Goal: Task Accomplishment & Management: Use online tool/utility

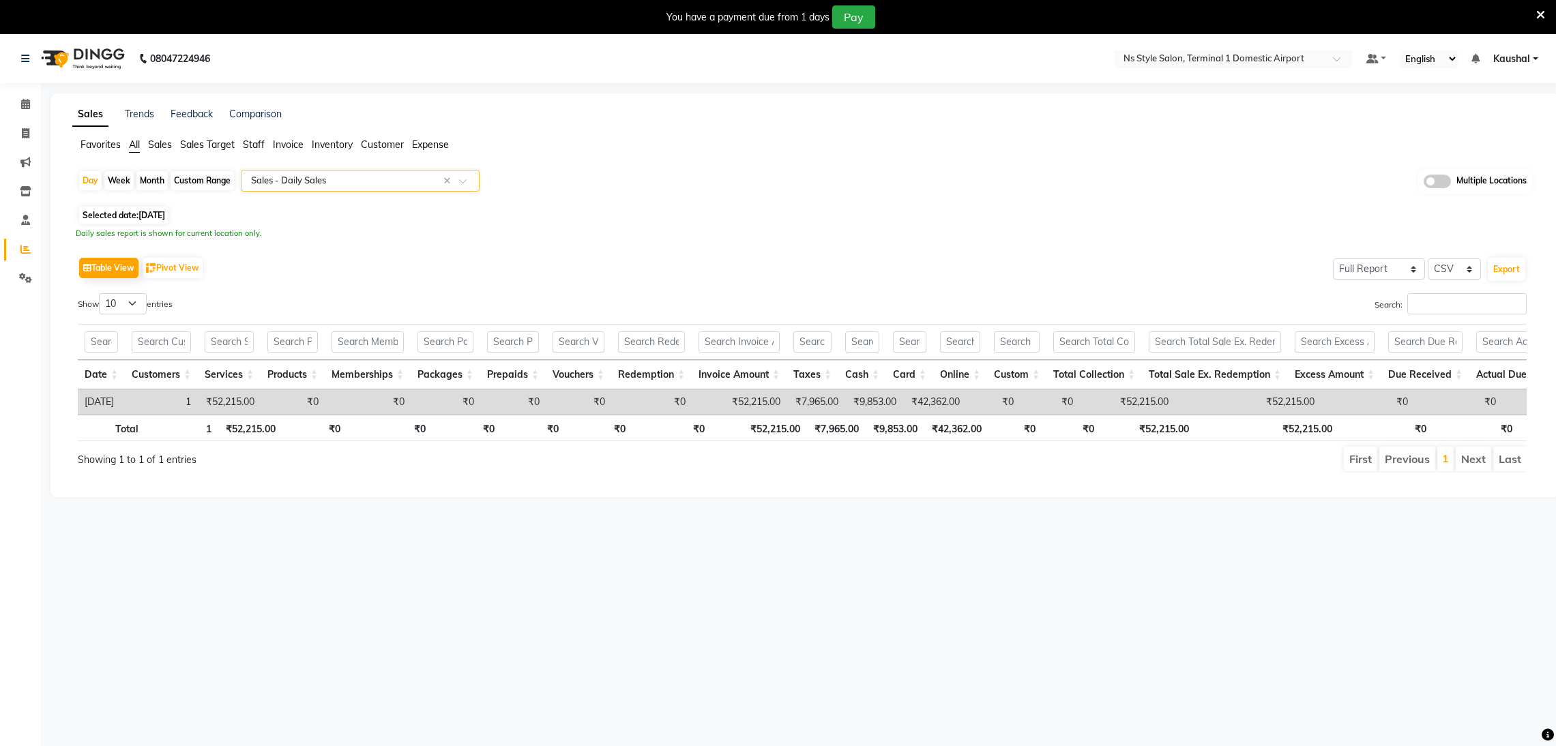
select select "full_report"
select select "csv"
click at [141, 185] on div "Month" at bounding box center [151, 180] width 31 height 19
select select "9"
select select "2025"
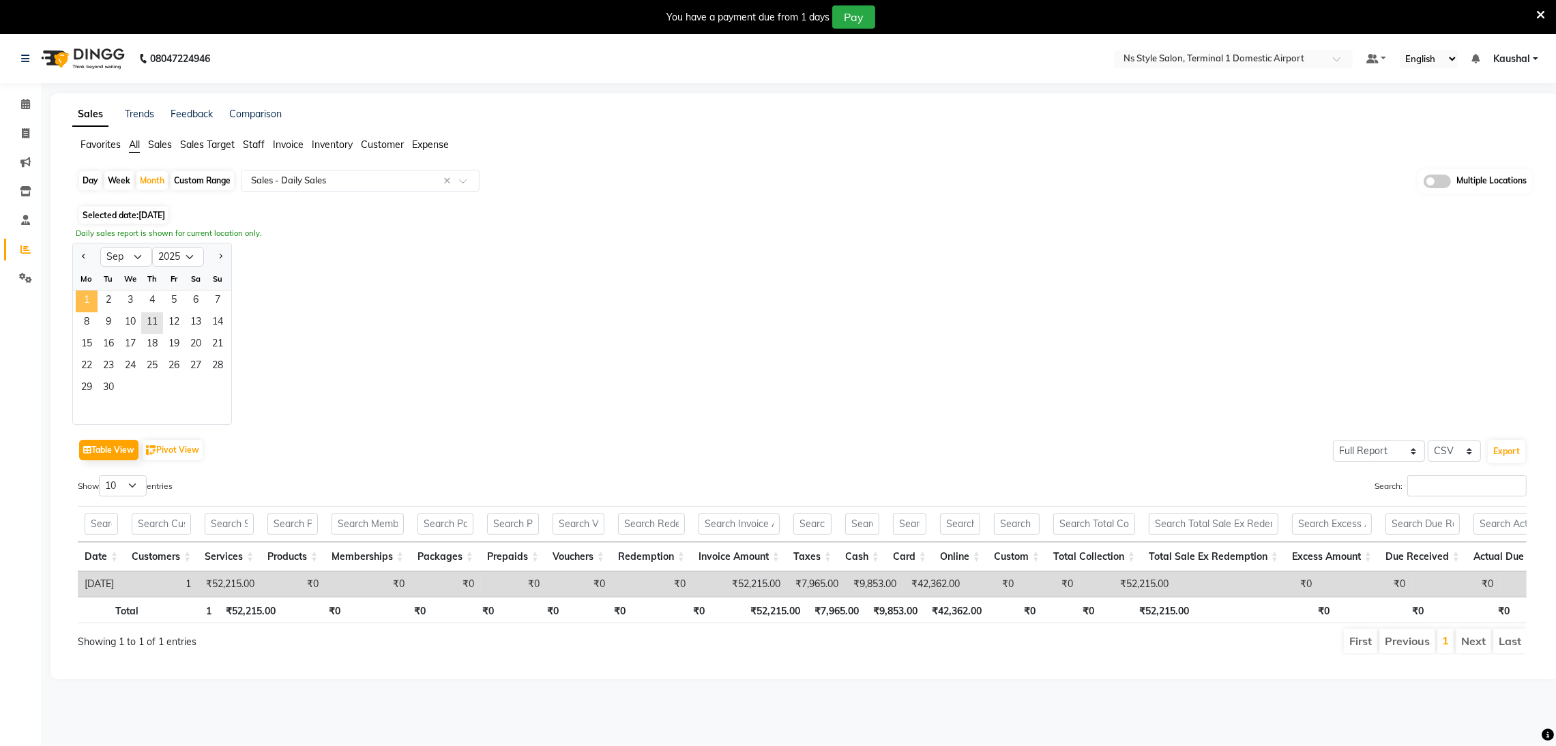
click at [79, 301] on span "1" at bounding box center [87, 302] width 22 height 22
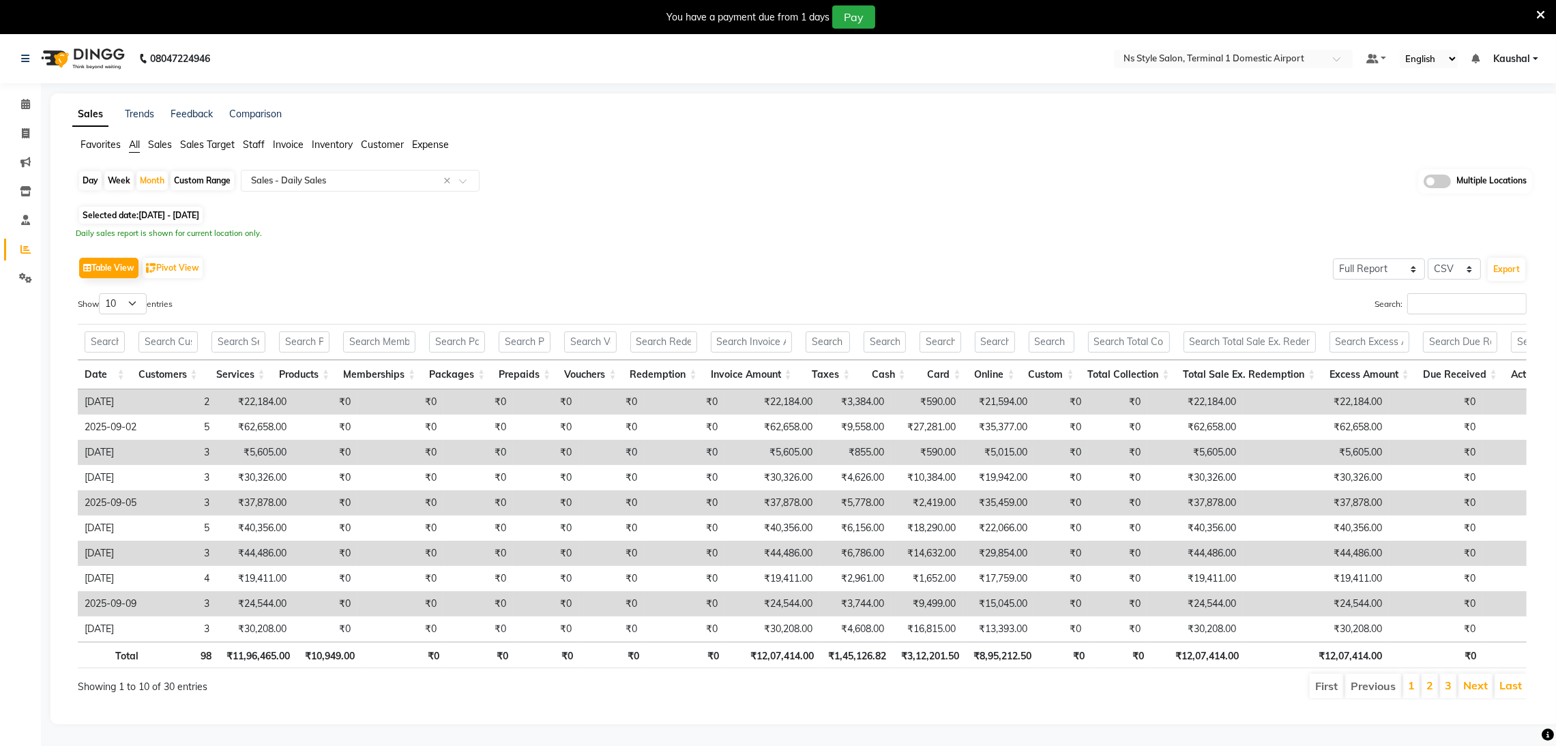
click at [295, 141] on span "Invoice" at bounding box center [288, 144] width 31 height 12
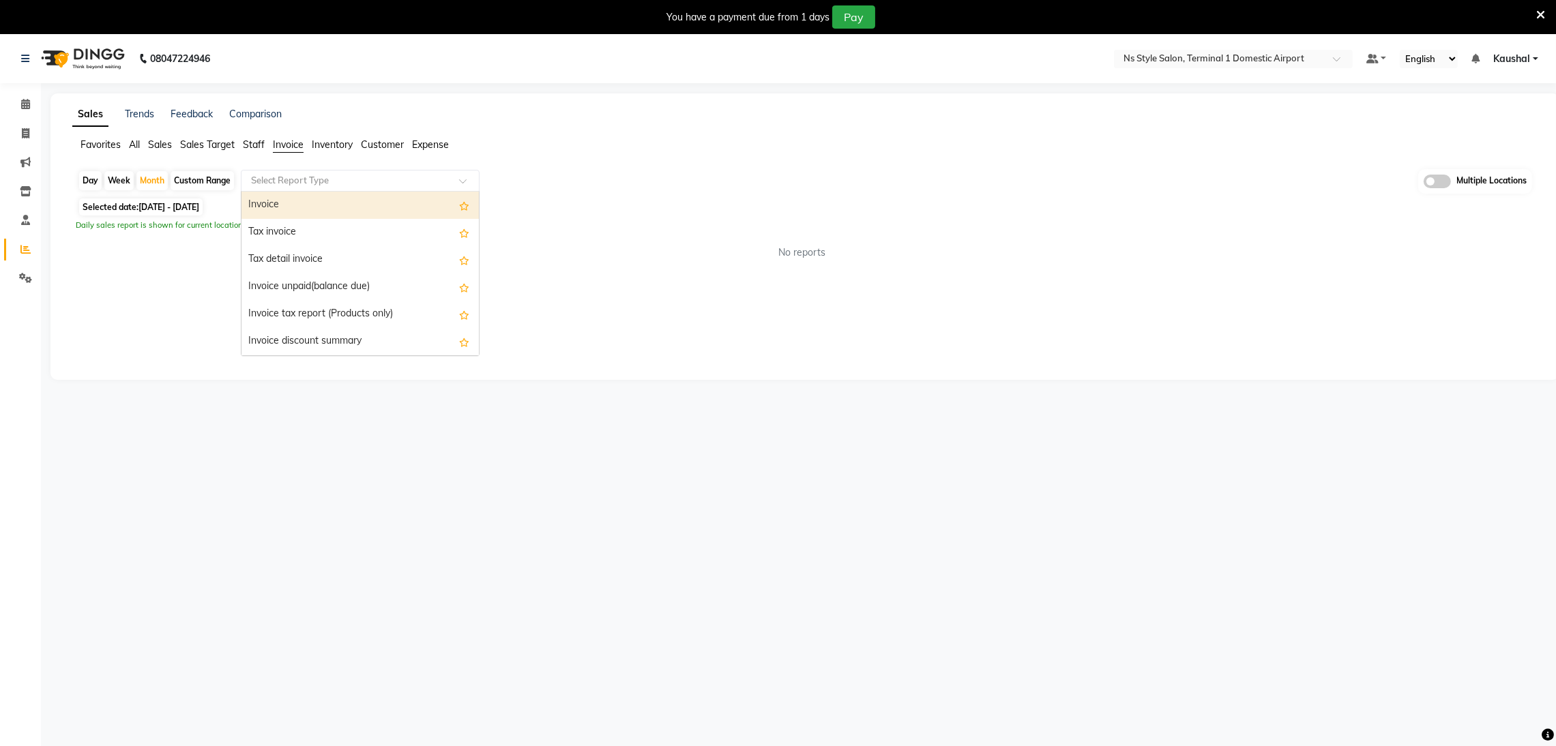
click at [328, 183] on input "text" at bounding box center [346, 181] width 196 height 14
click at [306, 237] on div "Tax invoice" at bounding box center [359, 232] width 237 height 27
select select "full_report"
select select "csv"
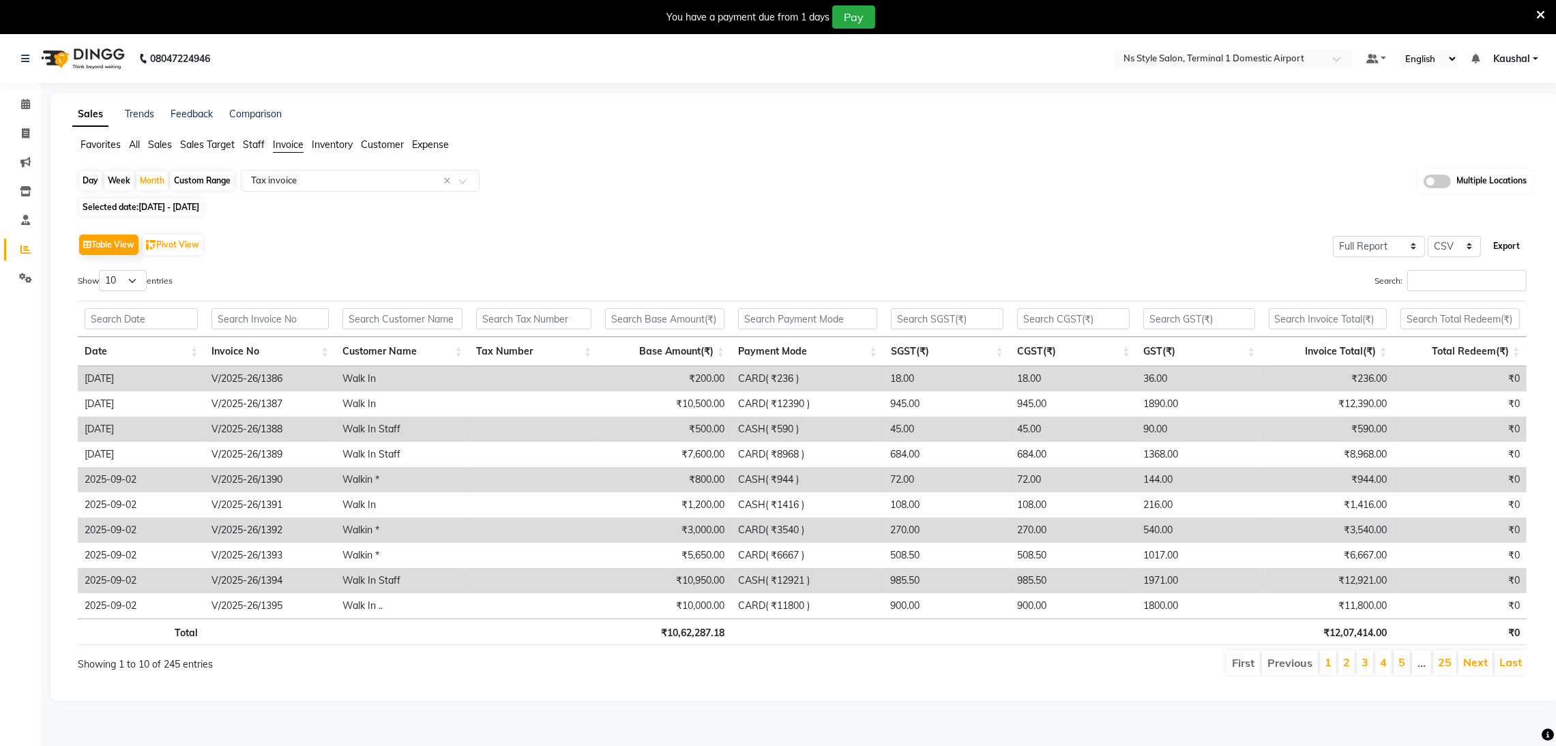
click at [1504, 246] on button "Export" at bounding box center [1507, 246] width 38 height 23
click at [1541, 16] on icon at bounding box center [1540, 15] width 9 height 12
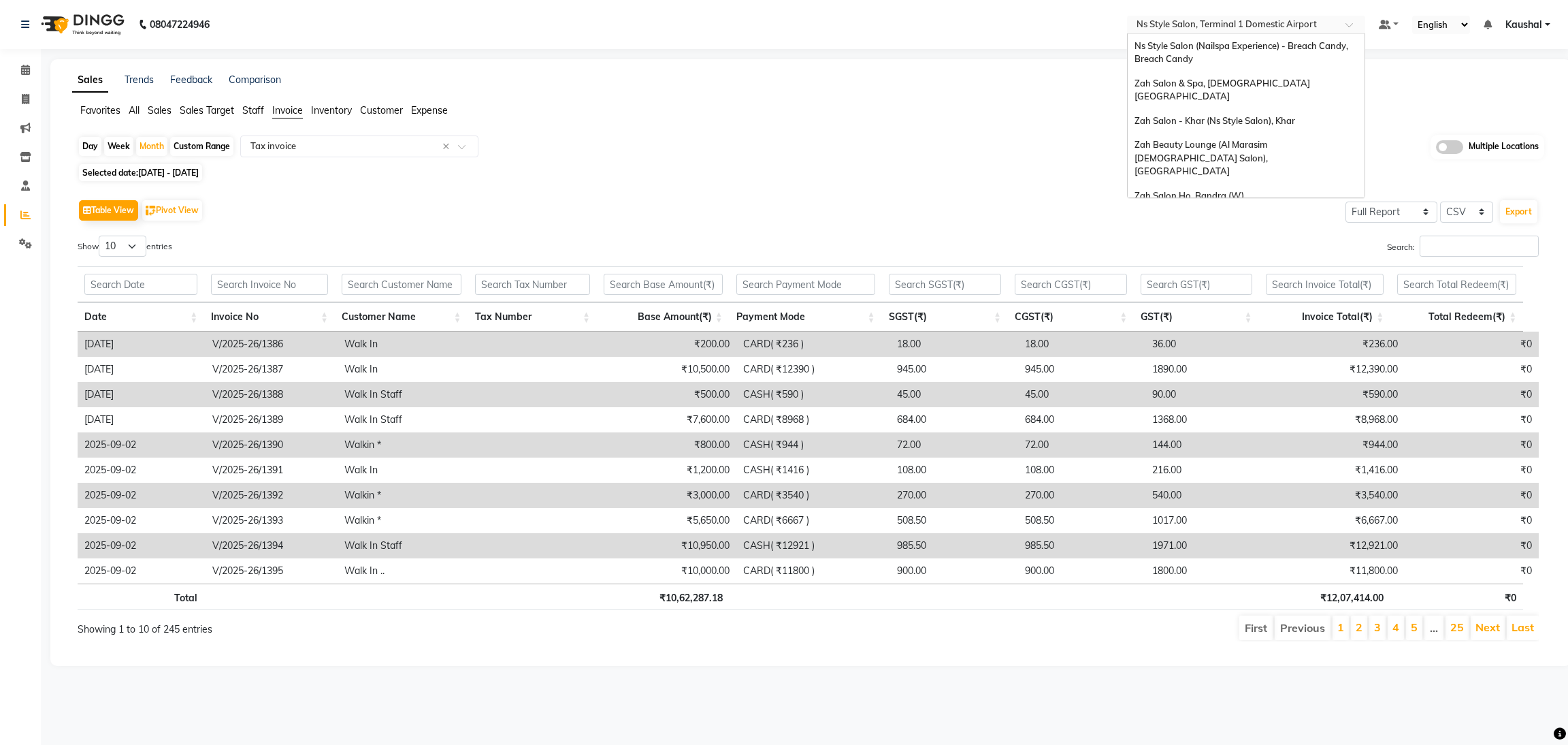
click at [1316, 21] on input "text" at bounding box center [1233, 26] width 198 height 14
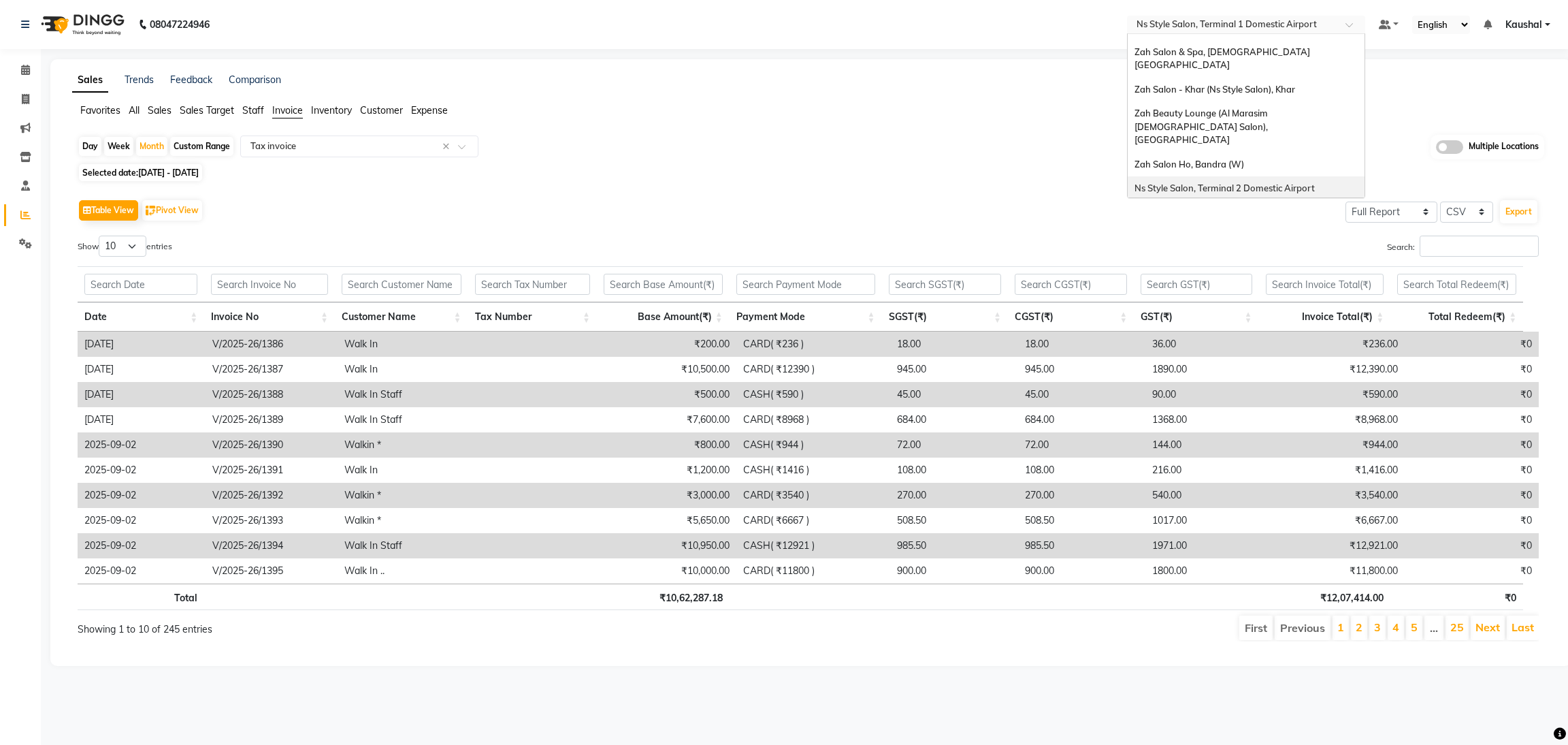
click at [1273, 183] on span "Ns Style Salon, Terminal 2 Domestic Airport" at bounding box center [1225, 188] width 181 height 11
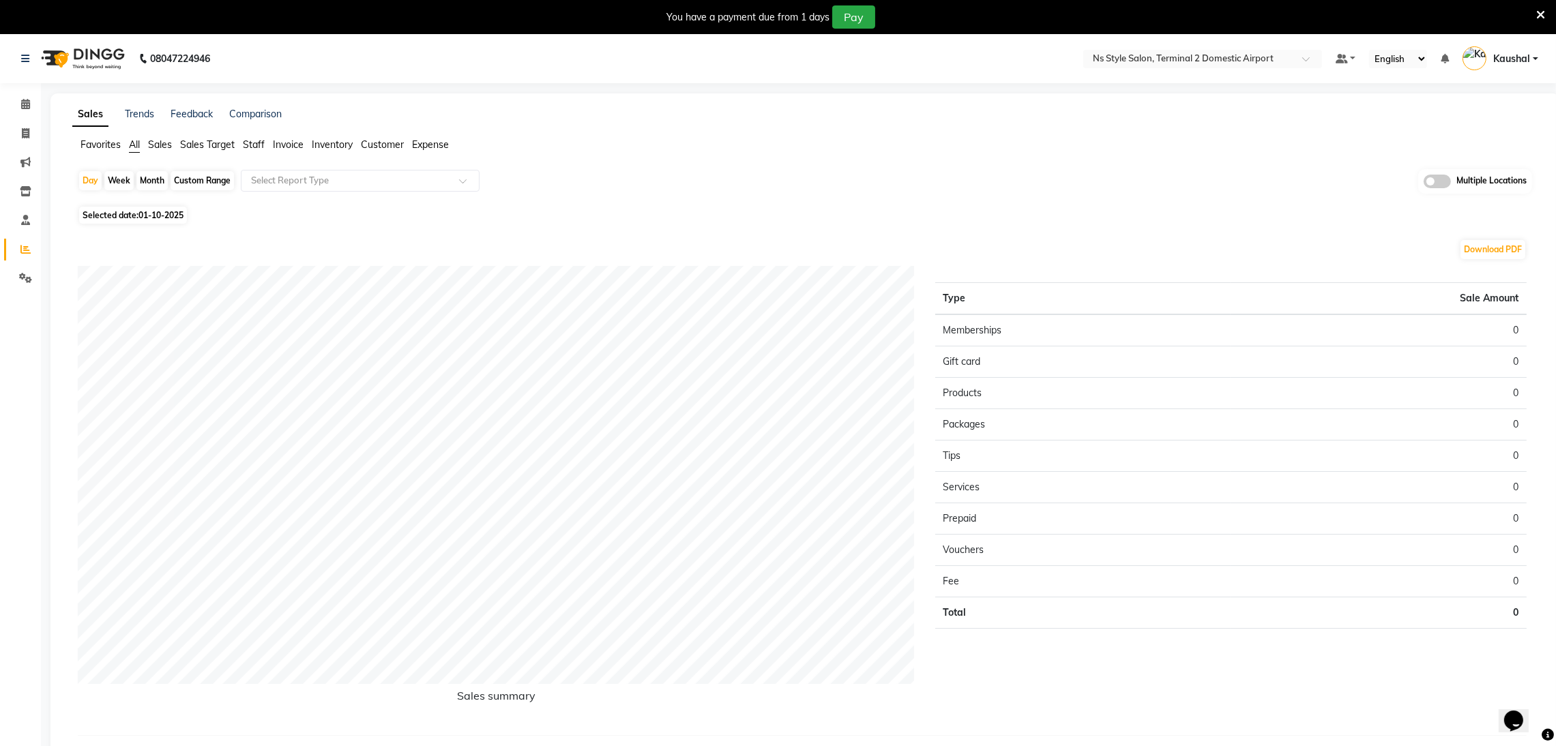
click at [1544, 9] on icon at bounding box center [1540, 15] width 9 height 12
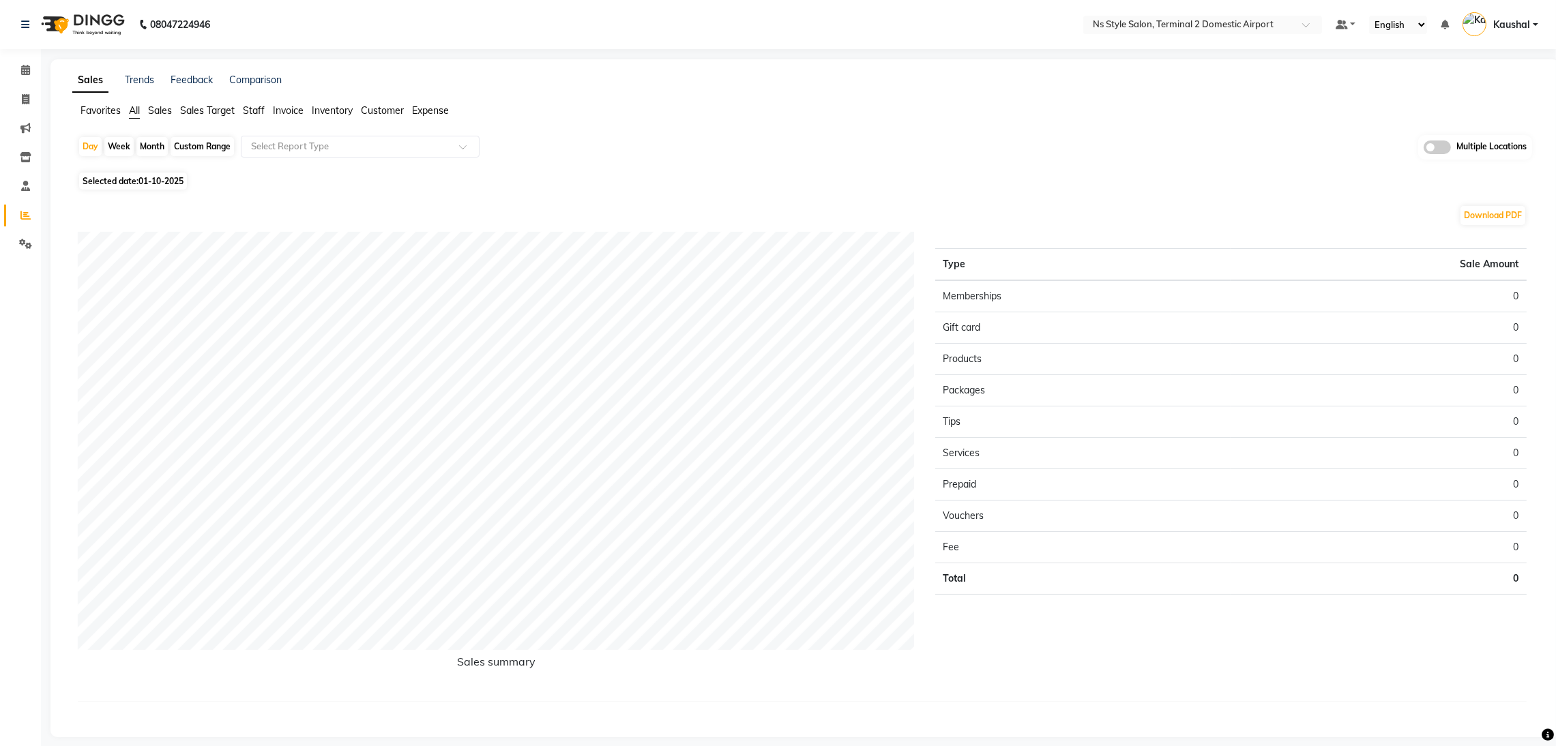
click at [141, 147] on div "Month" at bounding box center [151, 146] width 31 height 19
select select "10"
select select "2025"
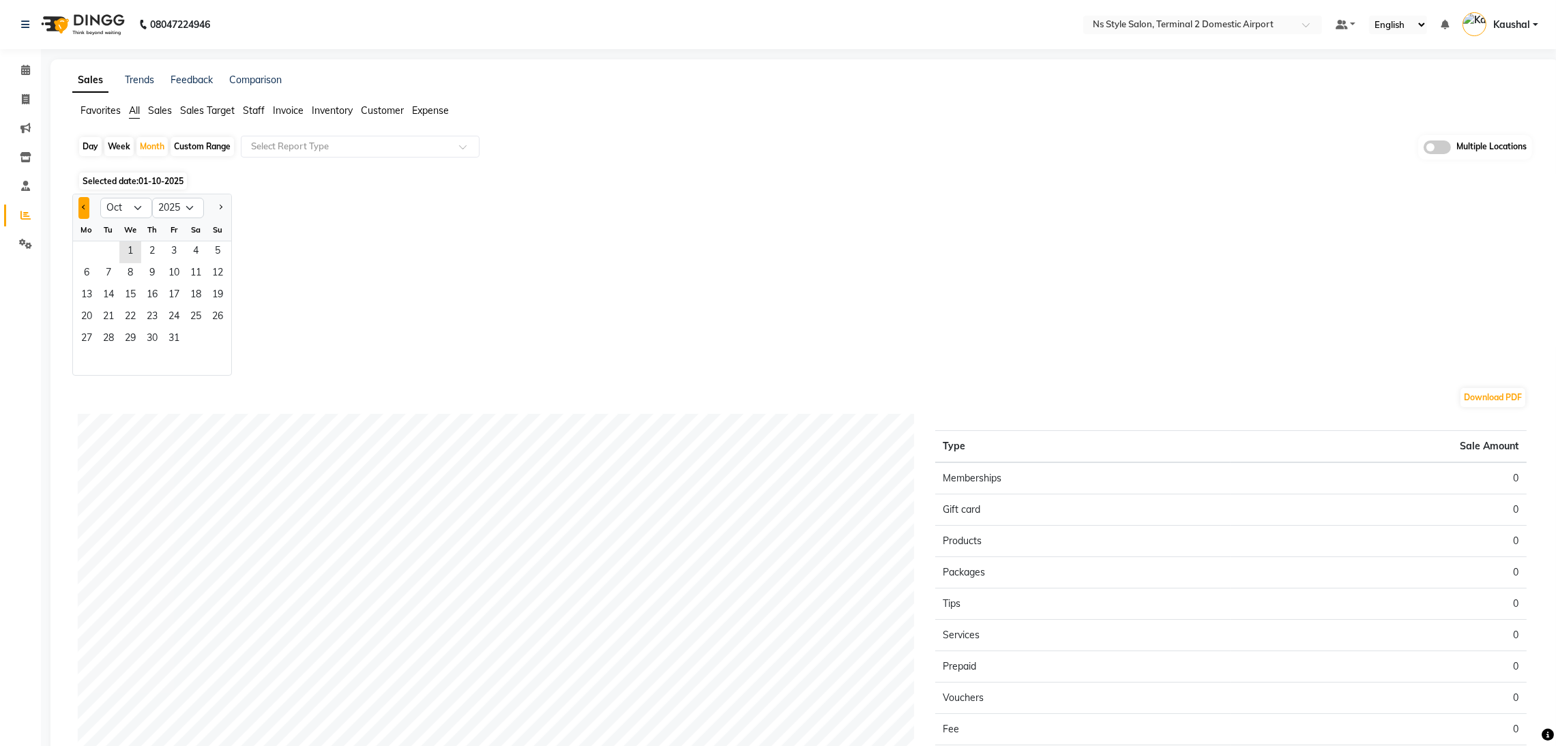
click at [87, 207] on span "Previous month" at bounding box center [84, 207] width 5 height 5
select select "9"
click at [89, 250] on span "1" at bounding box center [87, 252] width 22 height 22
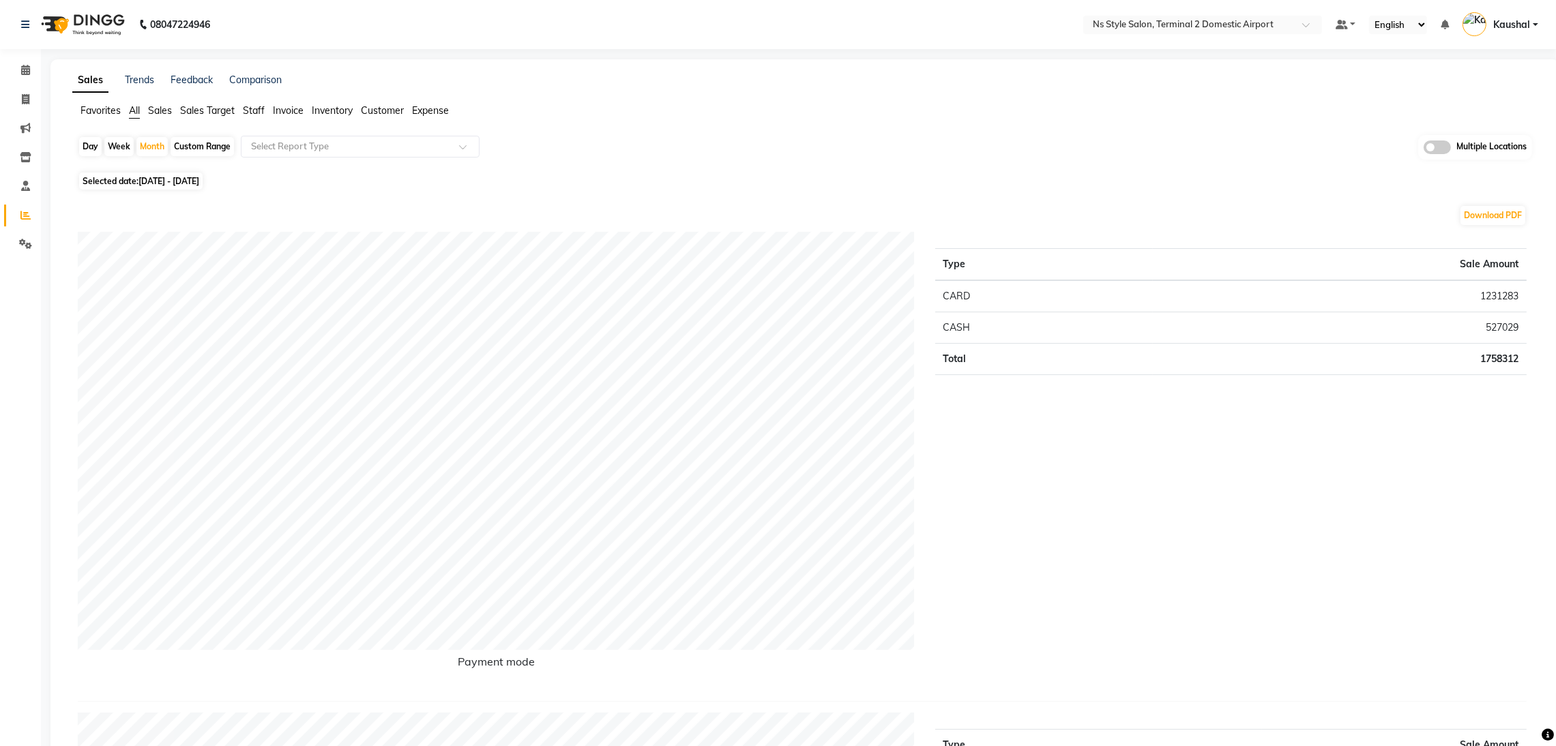
click at [289, 112] on span "Invoice" at bounding box center [288, 110] width 31 height 12
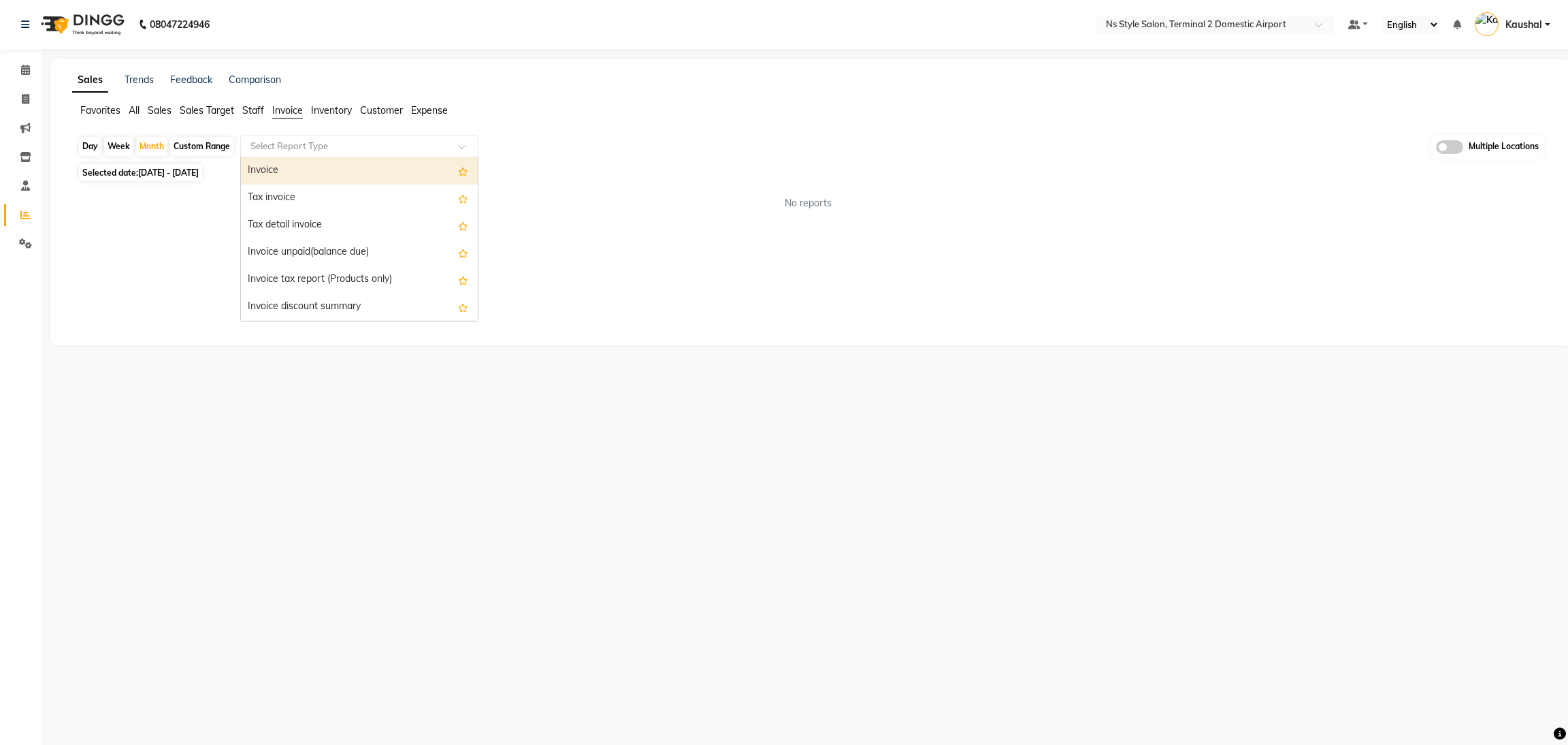
click at [350, 145] on input "text" at bounding box center [345, 147] width 196 height 14
click at [321, 189] on div "Tax invoice" at bounding box center [358, 198] width 237 height 27
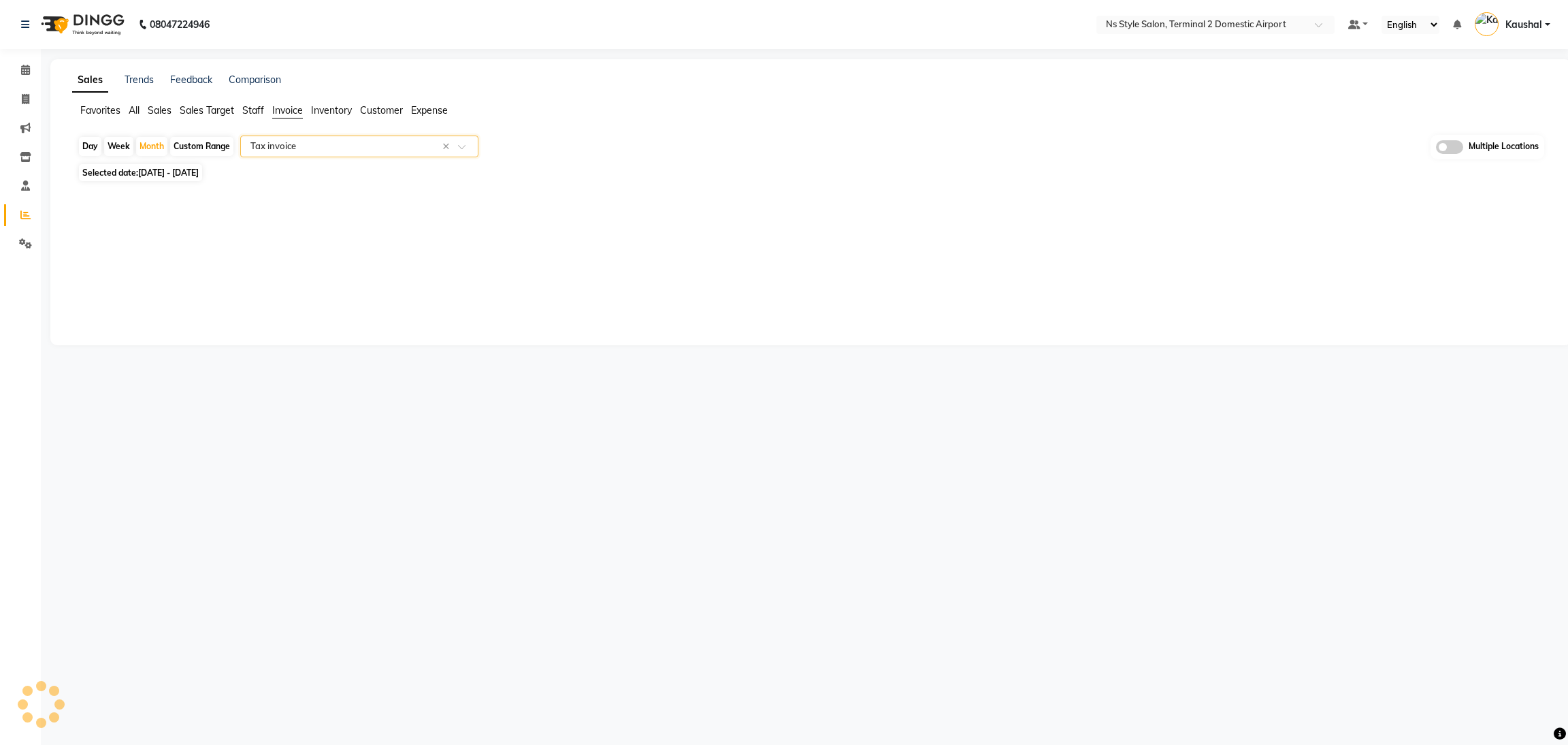
select select "full_report"
select select "csv"
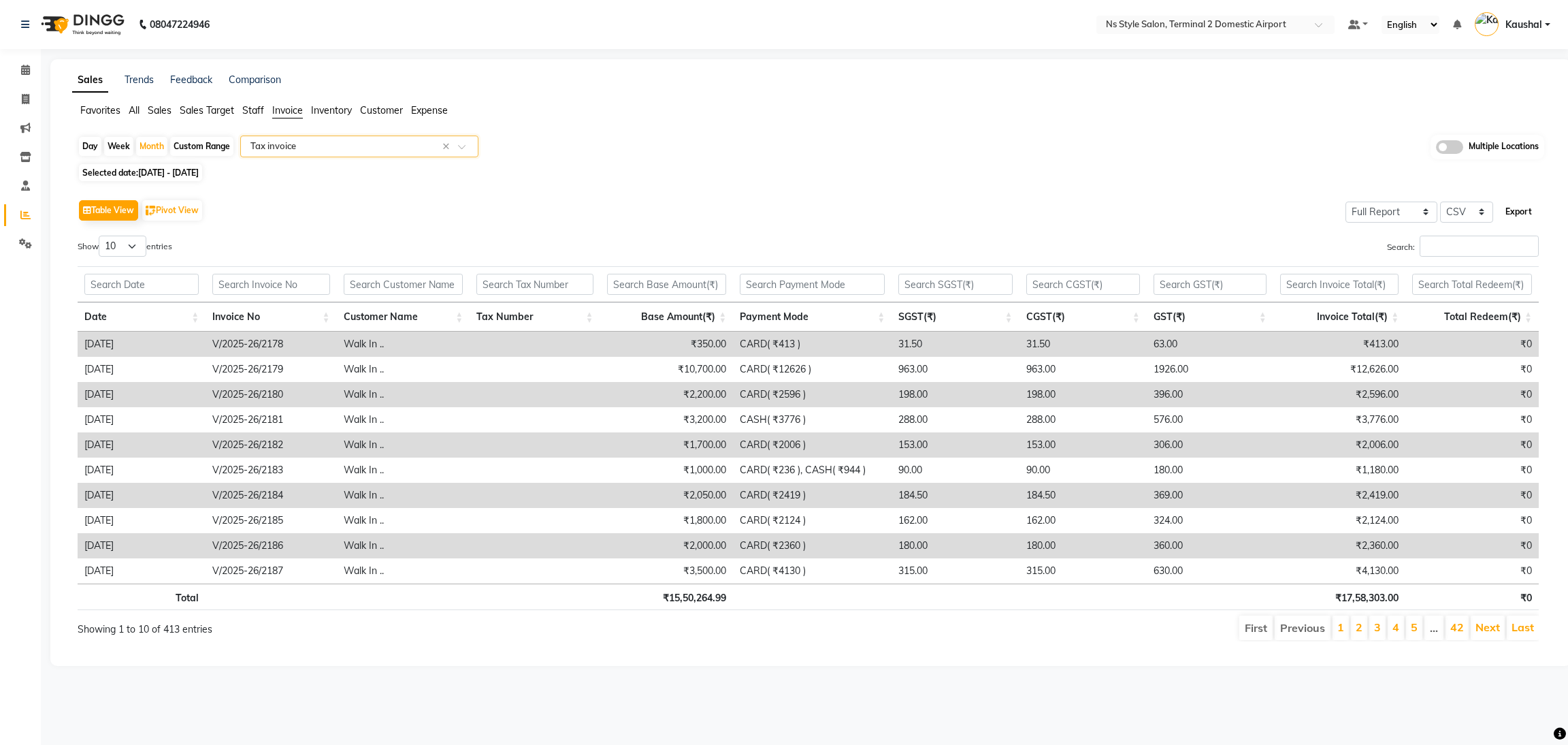
click at [1517, 214] on button "Export" at bounding box center [1519, 212] width 38 height 23
